Goal: Information Seeking & Learning: Learn about a topic

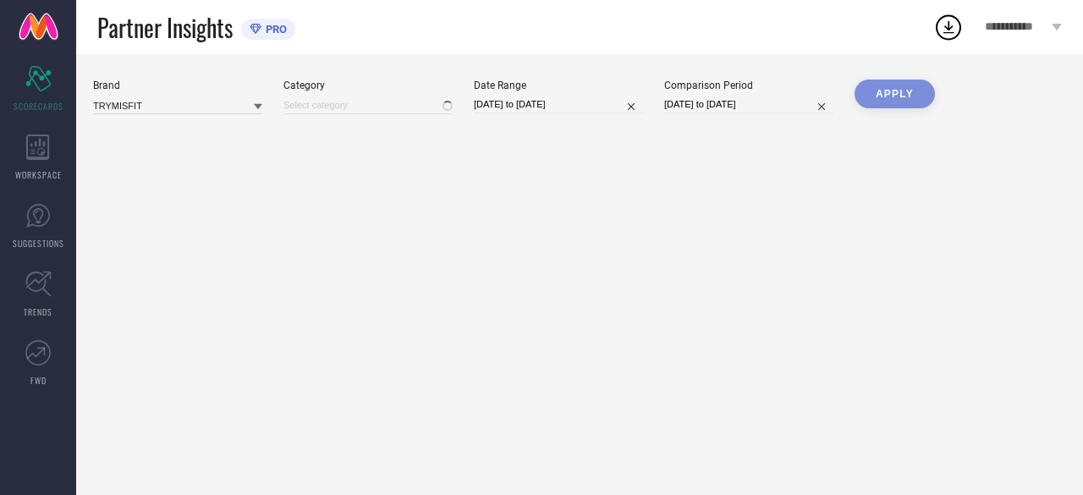
type input "All"
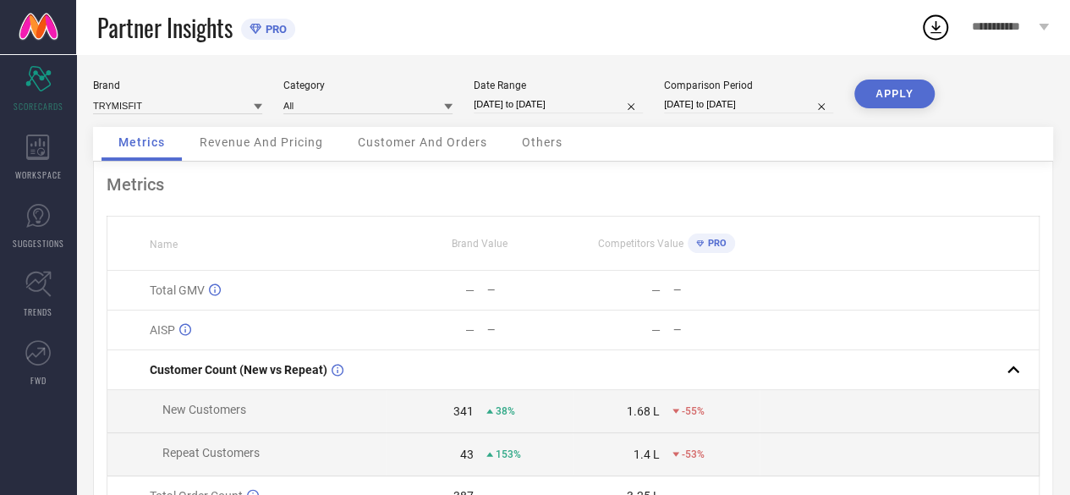
select select "7"
select select "2025"
select select "8"
select select "2025"
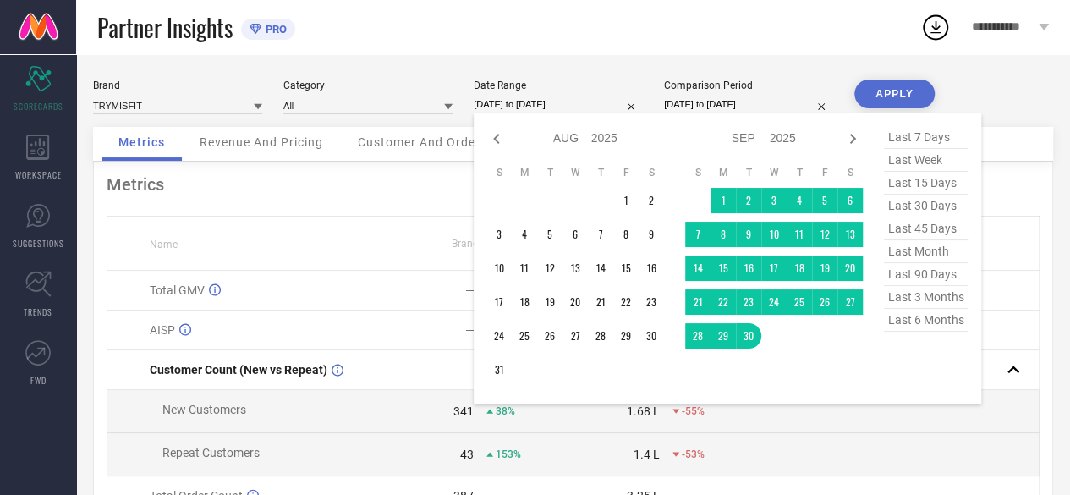
click at [522, 102] on input "31-08-2025 to 30-09-2025" at bounding box center [558, 105] width 169 height 18
click at [1008, 414] on td at bounding box center [900, 411] width 280 height 43
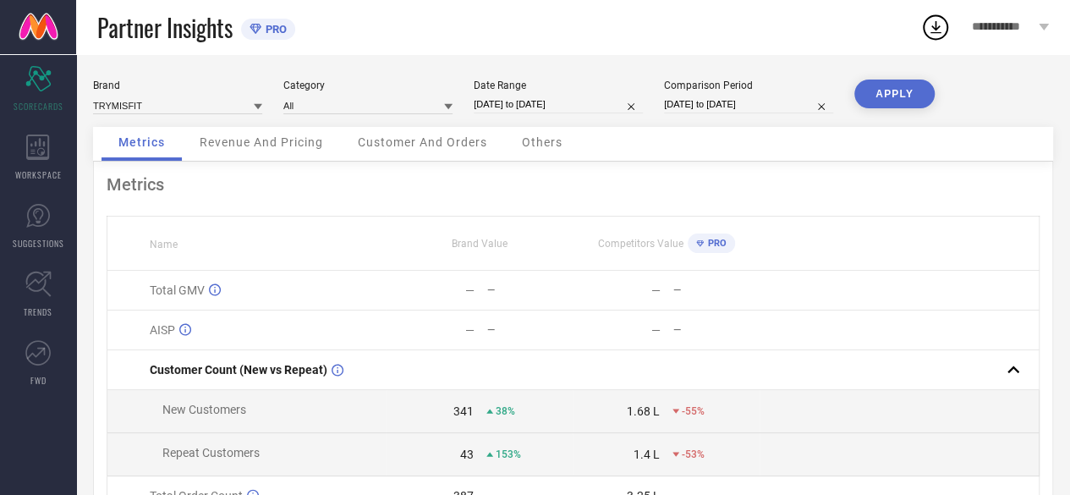
click at [269, 138] on span "Revenue And Pricing" at bounding box center [262, 142] width 124 height 14
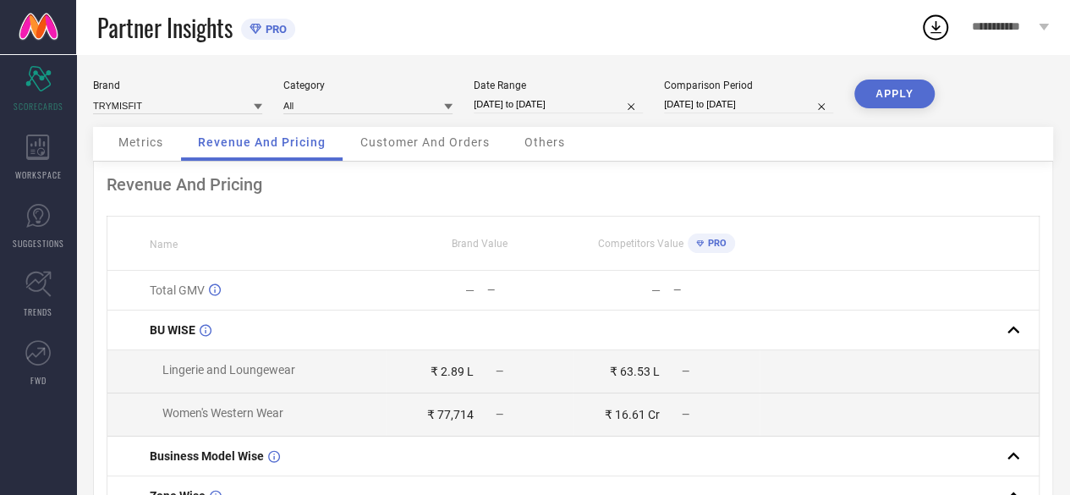
click at [406, 147] on span "Customer And Orders" at bounding box center [424, 142] width 129 height 14
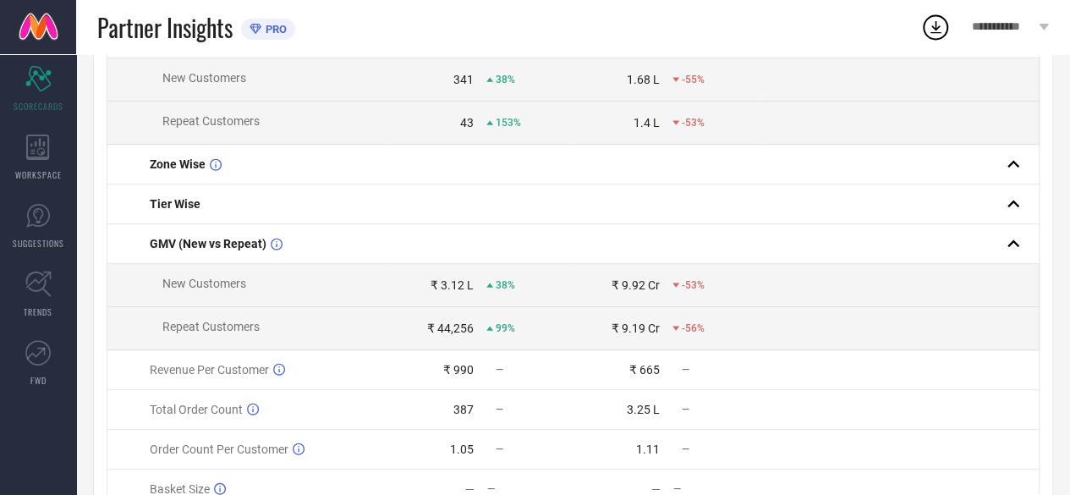
scroll to position [41, 0]
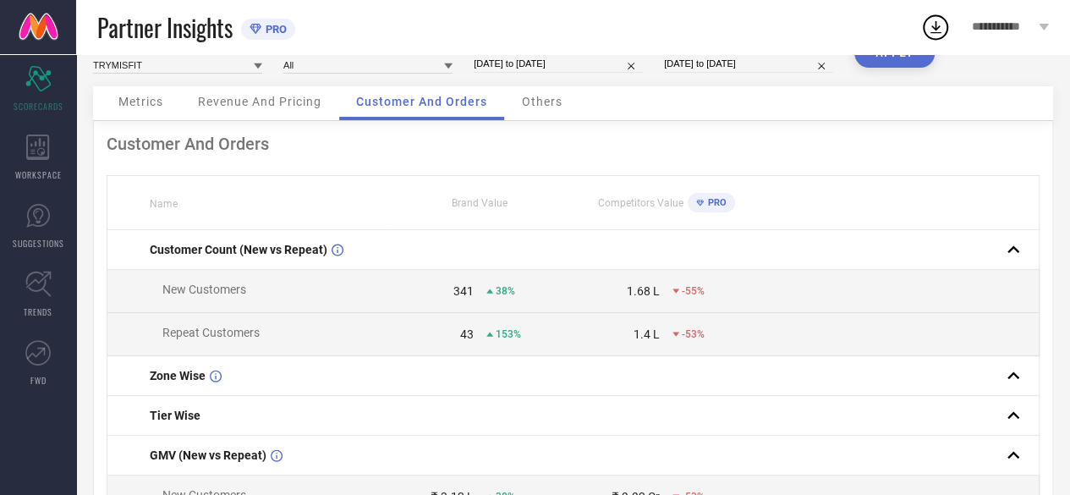
click at [525, 99] on span "Others" at bounding box center [542, 102] width 41 height 14
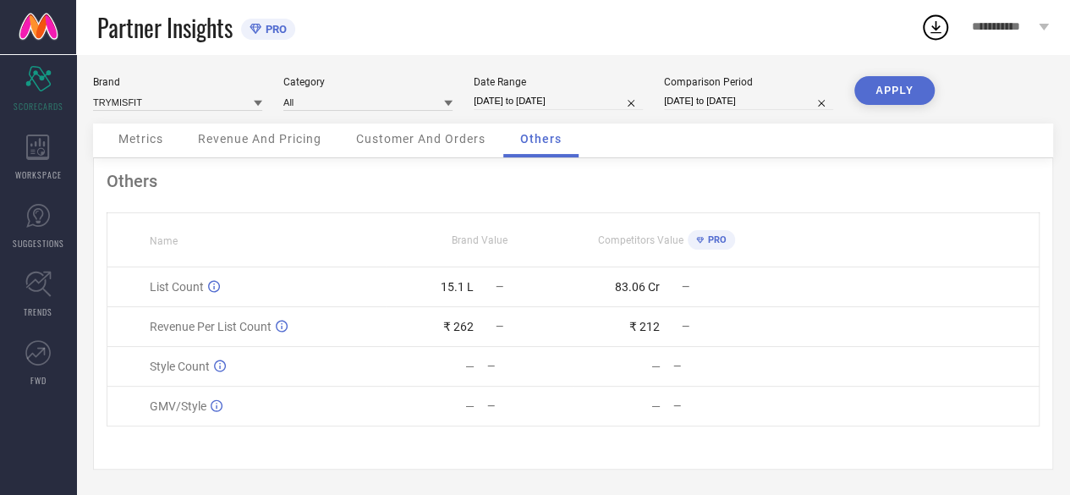
scroll to position [5, 0]
